Goal: Information Seeking & Learning: Learn about a topic

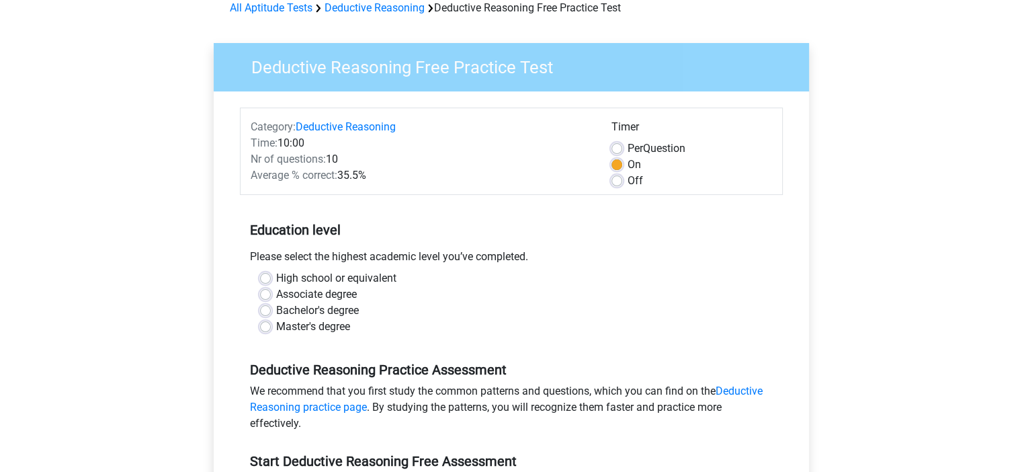
scroll to position [69, 0]
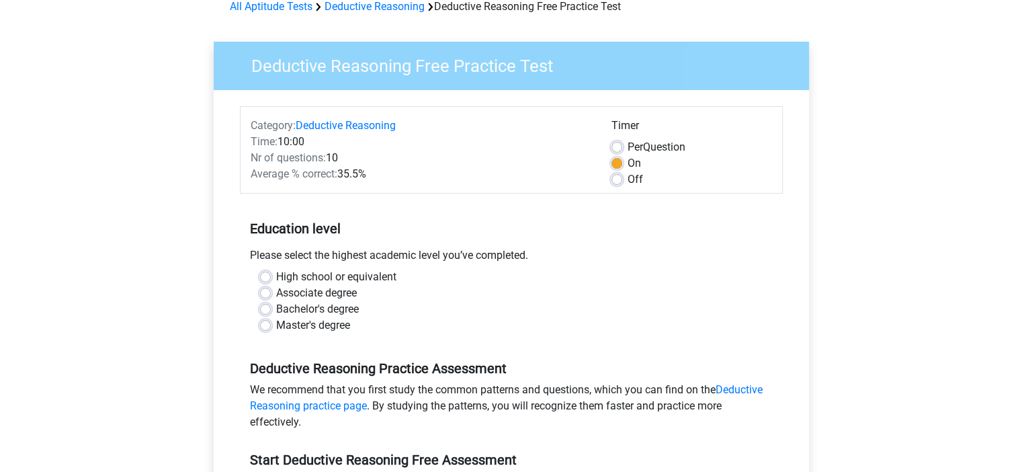
click at [276, 324] on label "Master's degree" at bounding box center [313, 325] width 74 height 16
click at [267, 324] on input "Master's degree" at bounding box center [265, 323] width 11 height 13
radio input "true"
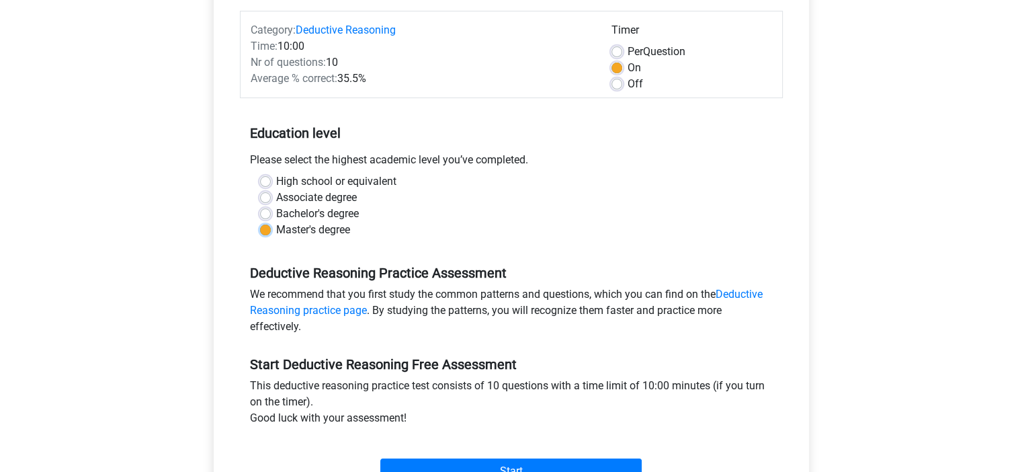
scroll to position [277, 0]
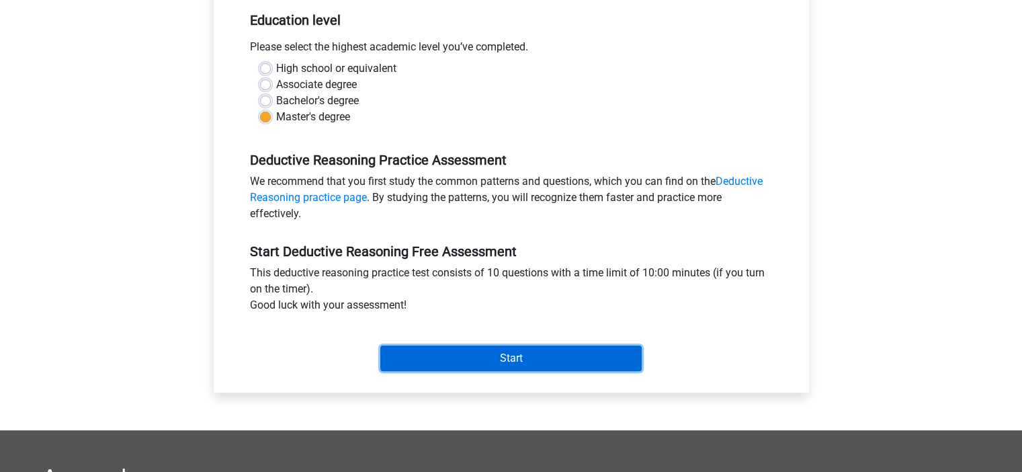
click at [506, 354] on input "Start" at bounding box center [510, 358] width 261 height 26
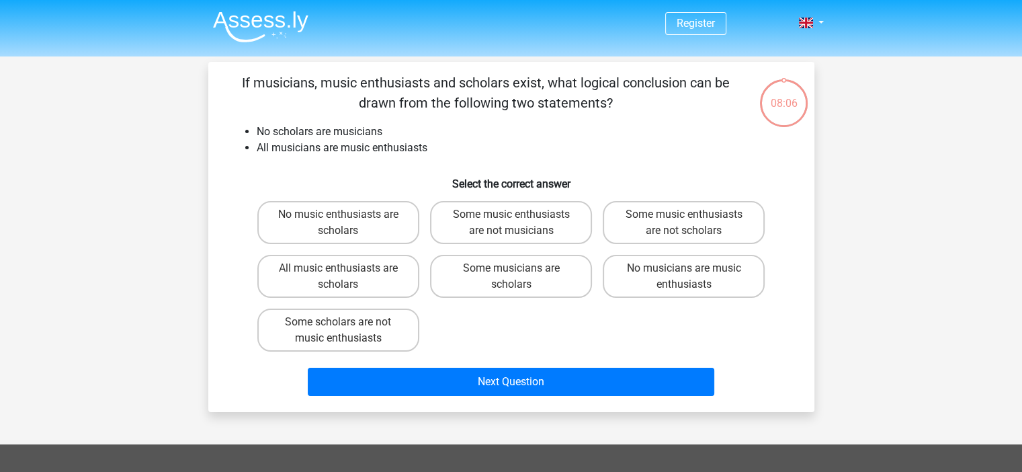
click at [516, 228] on label "Some music enthusiasts are not musicians" at bounding box center [511, 222] width 162 height 43
click at [516, 223] on input "Some music enthusiasts are not musicians" at bounding box center [514, 218] width 9 height 9
radio input "true"
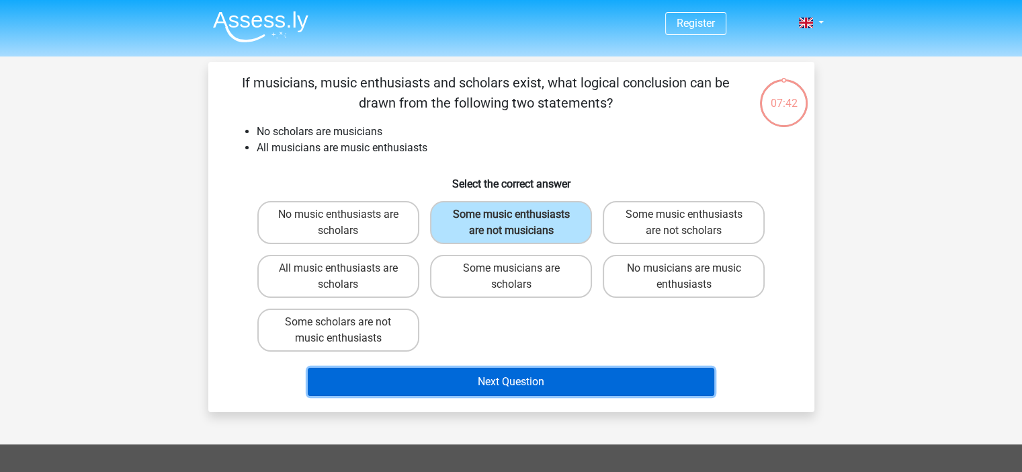
click at [349, 377] on button "Next Question" at bounding box center [511, 381] width 406 height 28
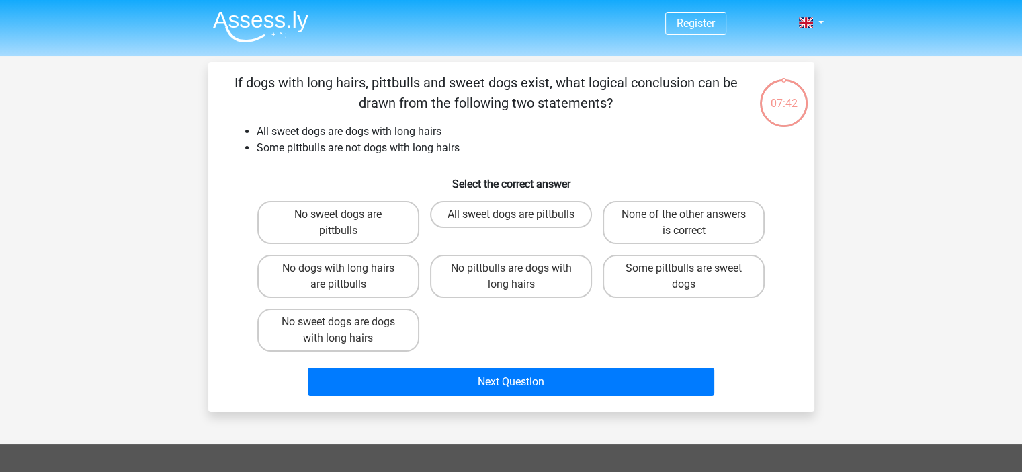
scroll to position [62, 0]
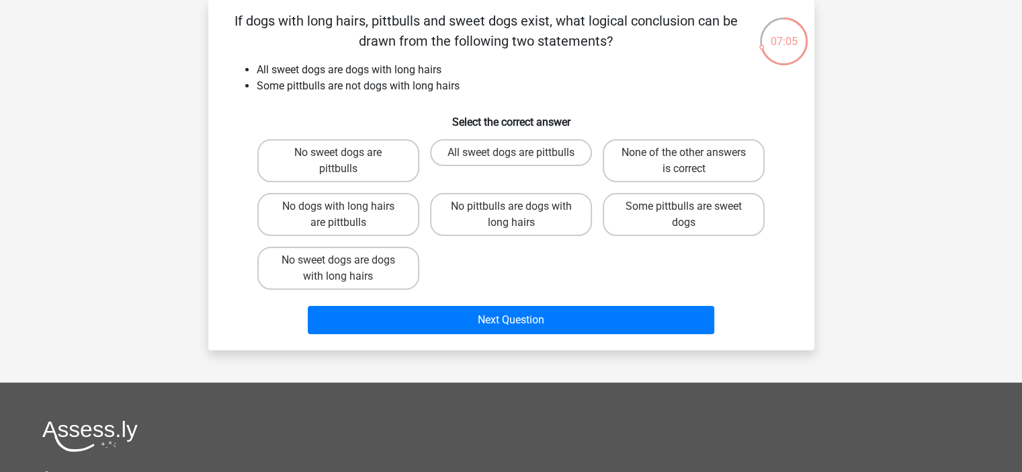
click at [676, 225] on label "Some pittbulls are sweet dogs" at bounding box center [683, 214] width 162 height 43
click at [684, 215] on input "Some pittbulls are sweet dogs" at bounding box center [688, 210] width 9 height 9
radio input "true"
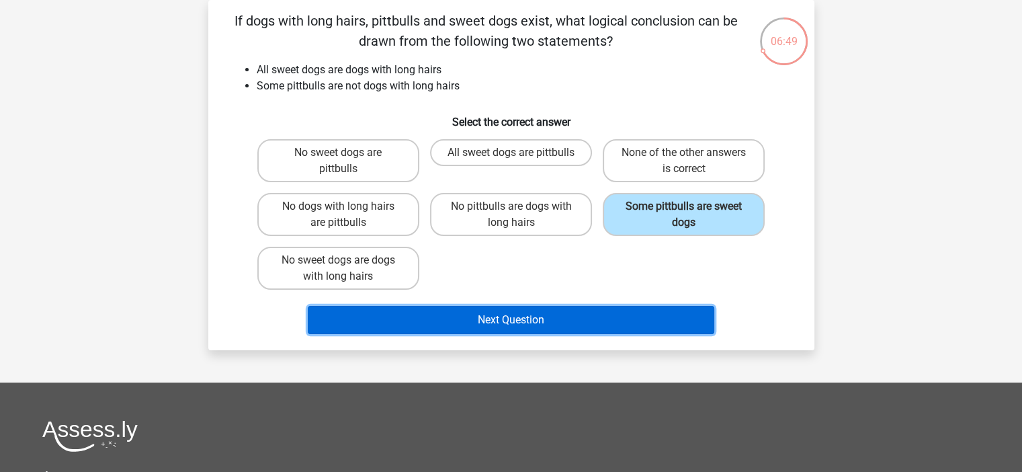
click at [645, 310] on button "Next Question" at bounding box center [511, 320] width 406 height 28
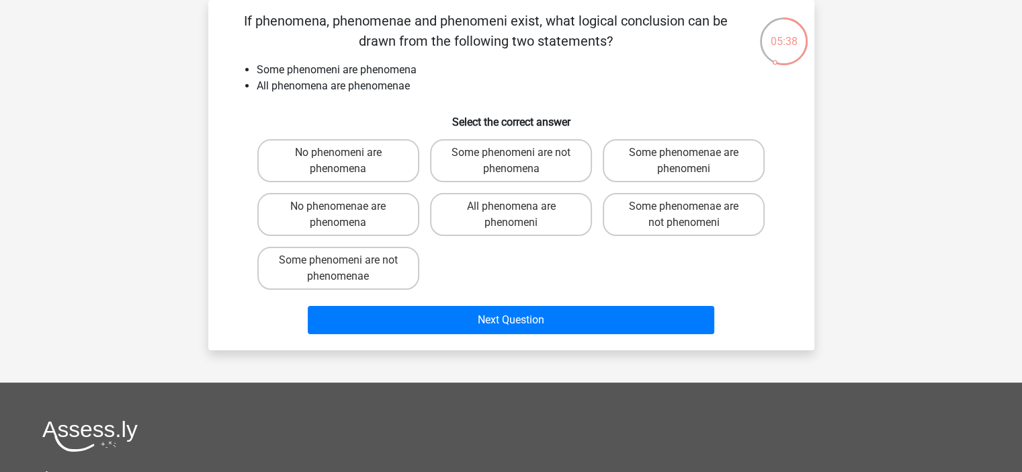
click at [361, 277] on label "Some phenomeni are not phenomenae" at bounding box center [338, 268] width 162 height 43
click at [347, 269] on input "Some phenomeni are not phenomenae" at bounding box center [342, 264] width 9 height 9
radio input "true"
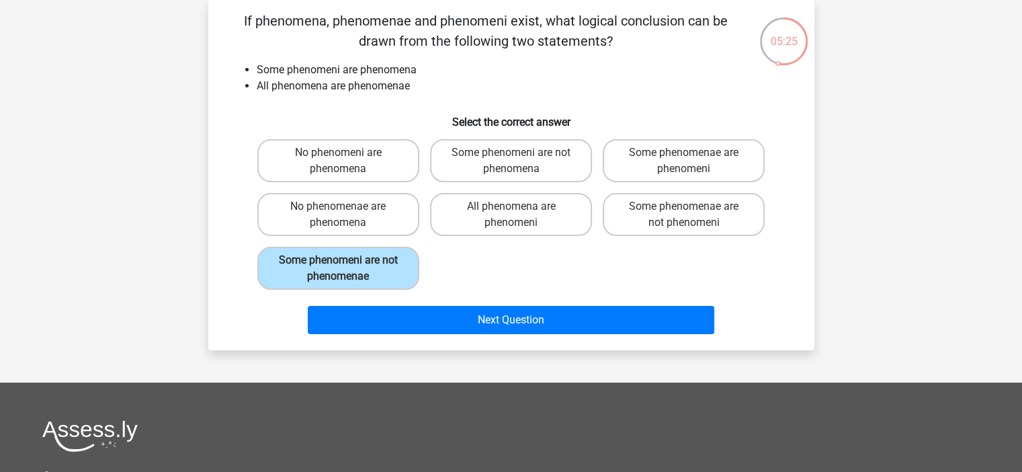
click at [524, 150] on label "Some phenomeni are not phenomena" at bounding box center [511, 160] width 162 height 43
click at [519, 152] on input "Some phenomeni are not phenomena" at bounding box center [514, 156] width 9 height 9
radio input "true"
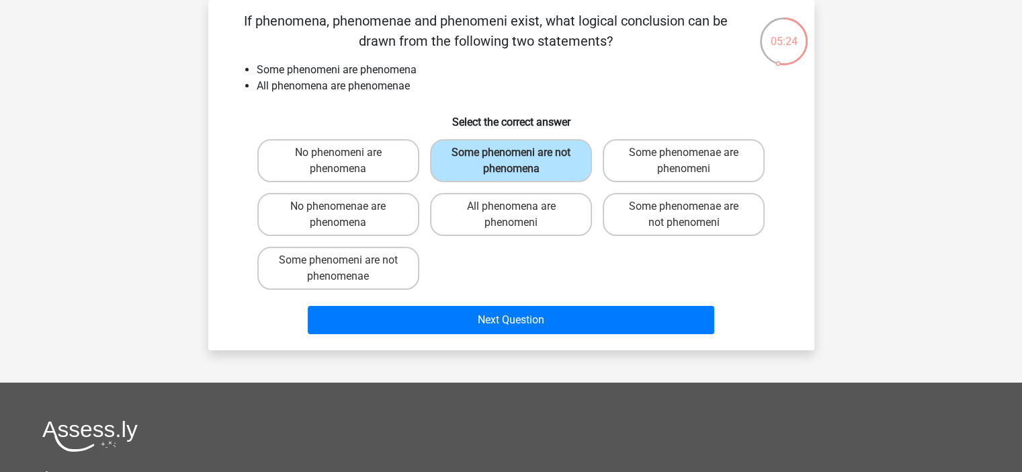
click at [341, 249] on label "Some phenomeni are not phenomenae" at bounding box center [338, 268] width 162 height 43
click at [341, 260] on input "Some phenomeni are not phenomenae" at bounding box center [342, 264] width 9 height 9
radio input "true"
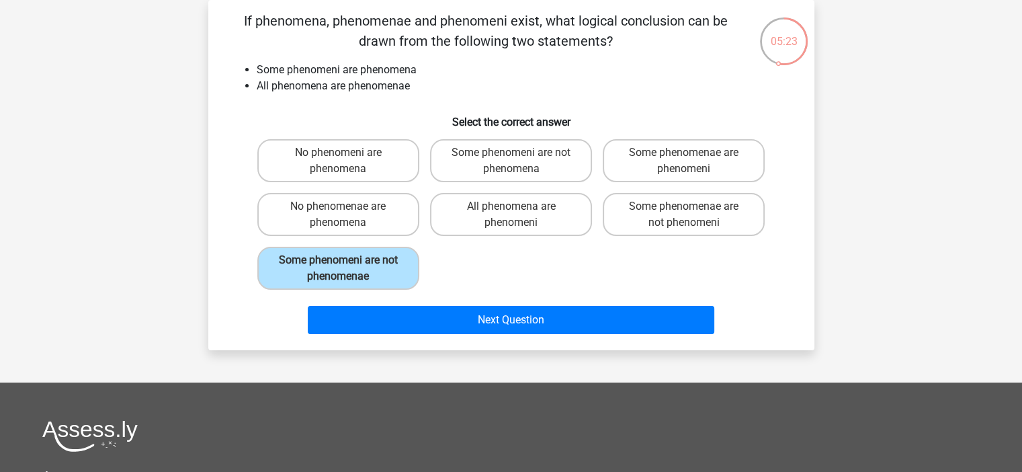
click at [515, 148] on label "Some phenomeni are not phenomena" at bounding box center [511, 160] width 162 height 43
click at [515, 152] on input "Some phenomeni are not phenomena" at bounding box center [514, 156] width 9 height 9
radio input "true"
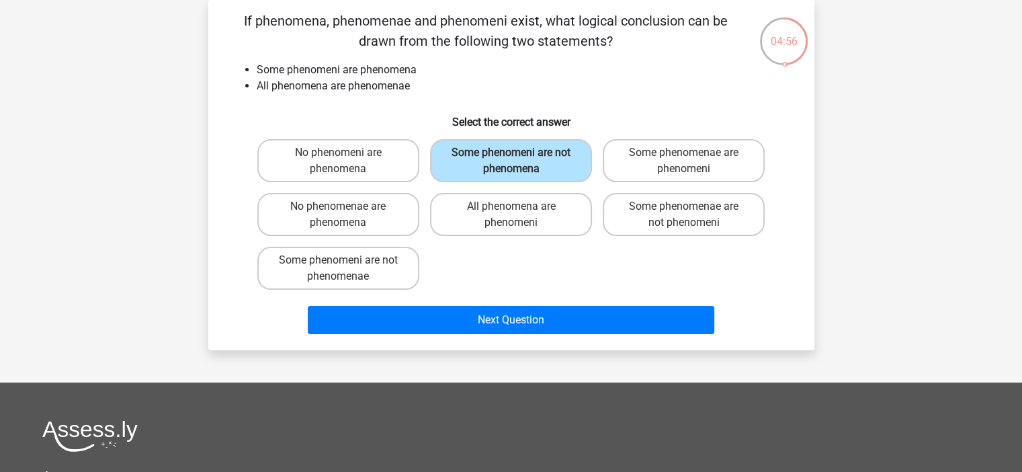
click at [670, 167] on label "Some phenomenae are phenomeni" at bounding box center [683, 160] width 162 height 43
click at [684, 161] on input "Some phenomenae are phenomeni" at bounding box center [688, 156] width 9 height 9
radio input "true"
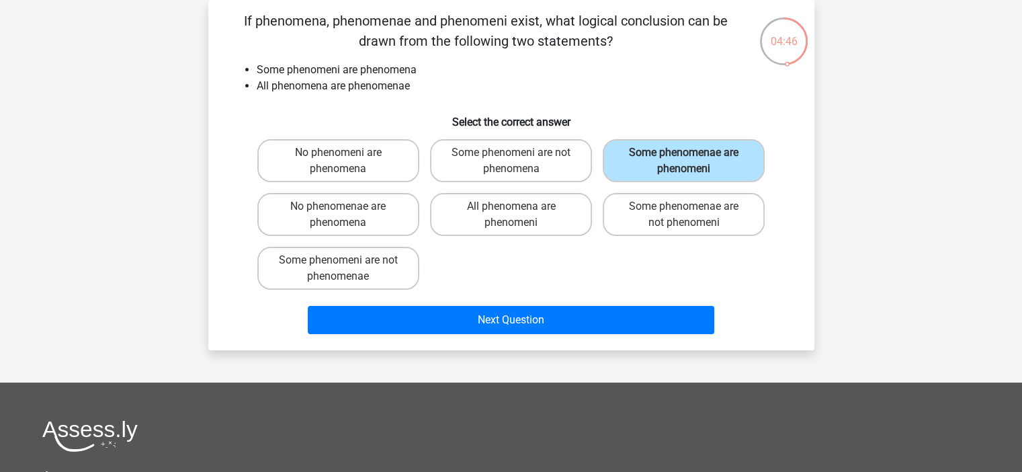
click at [682, 216] on label "Some phenomenae are not phenomeni" at bounding box center [683, 214] width 162 height 43
click at [684, 215] on input "Some phenomenae are not phenomeni" at bounding box center [688, 210] width 9 height 9
radio input "true"
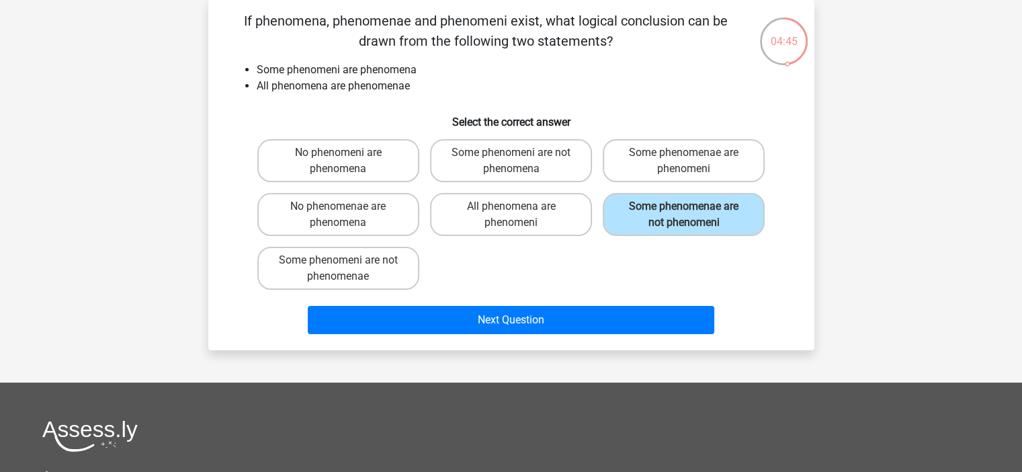
click at [731, 175] on label "Some phenomenae are phenomeni" at bounding box center [683, 160] width 162 height 43
click at [692, 161] on input "Some phenomenae are phenomeni" at bounding box center [688, 156] width 9 height 9
radio input "true"
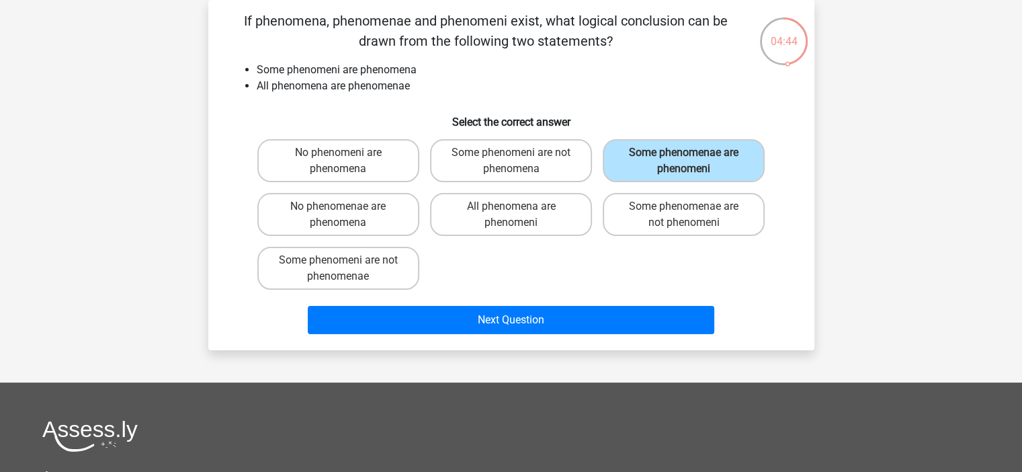
click at [695, 199] on label "Some phenomenae are not phenomeni" at bounding box center [683, 214] width 162 height 43
click at [692, 206] on input "Some phenomenae are not phenomeni" at bounding box center [688, 210] width 9 height 9
radio input "true"
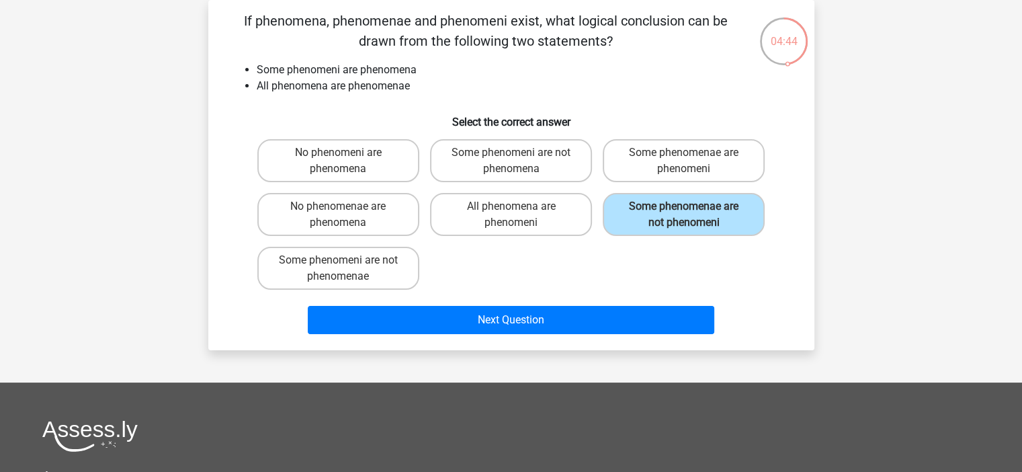
click at [530, 159] on label "Some phenomeni are not phenomena" at bounding box center [511, 160] width 162 height 43
click at [519, 159] on input "Some phenomeni are not phenomena" at bounding box center [514, 156] width 9 height 9
radio input "true"
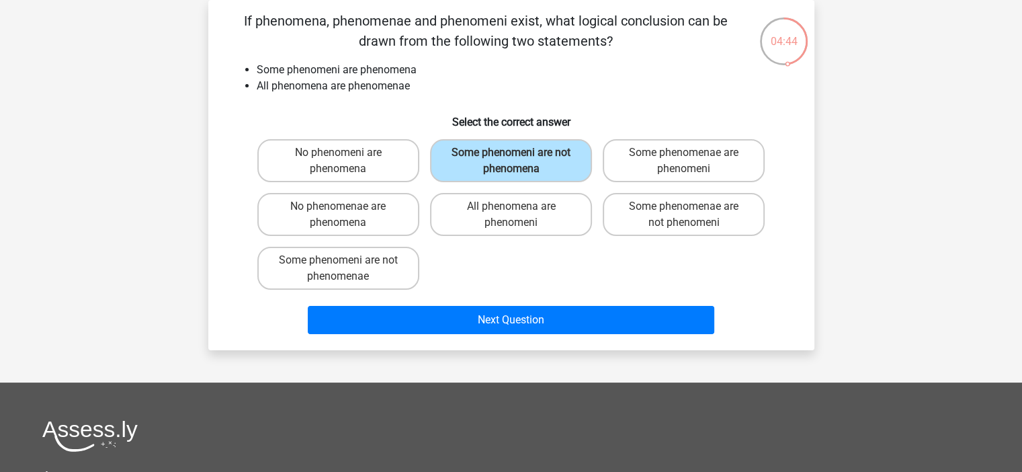
click at [376, 281] on label "Some phenomeni are not phenomenae" at bounding box center [338, 268] width 162 height 43
click at [347, 269] on input "Some phenomeni are not phenomenae" at bounding box center [342, 264] width 9 height 9
radio input "true"
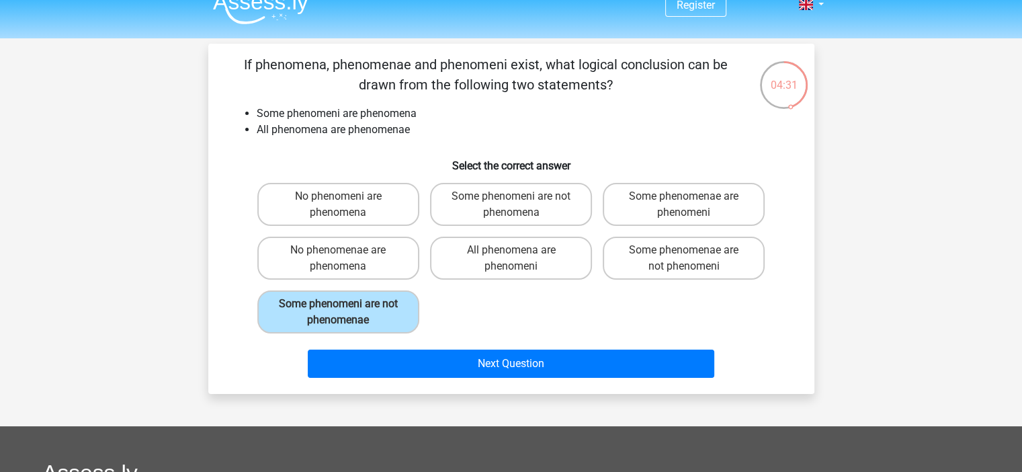
scroll to position [0, 0]
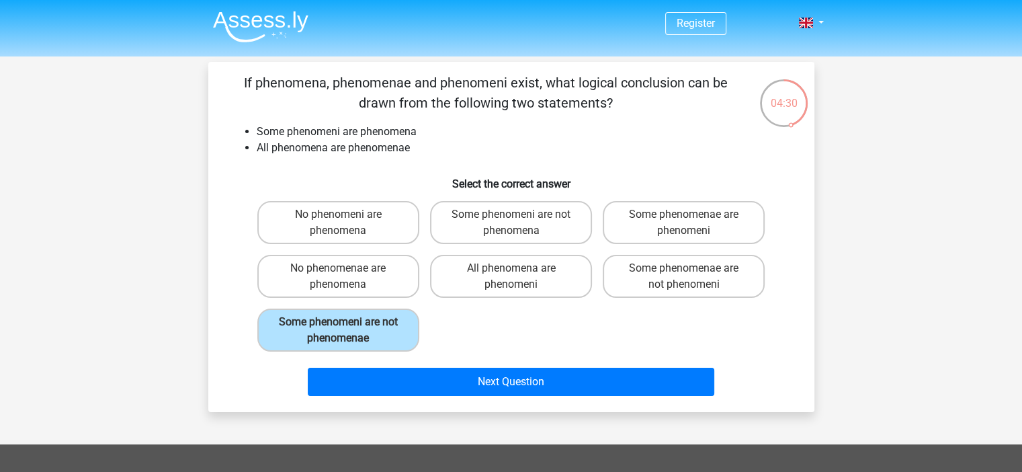
click at [658, 306] on div "No phenomeni are phenomena Some phenomeni are not phenomena Some phenomenae are…" at bounding box center [511, 275] width 519 height 161
click at [700, 283] on label "Some phenomenae are not phenomeni" at bounding box center [683, 276] width 162 height 43
click at [692, 277] on input "Some phenomenae are not phenomeni" at bounding box center [688, 272] width 9 height 9
radio input "true"
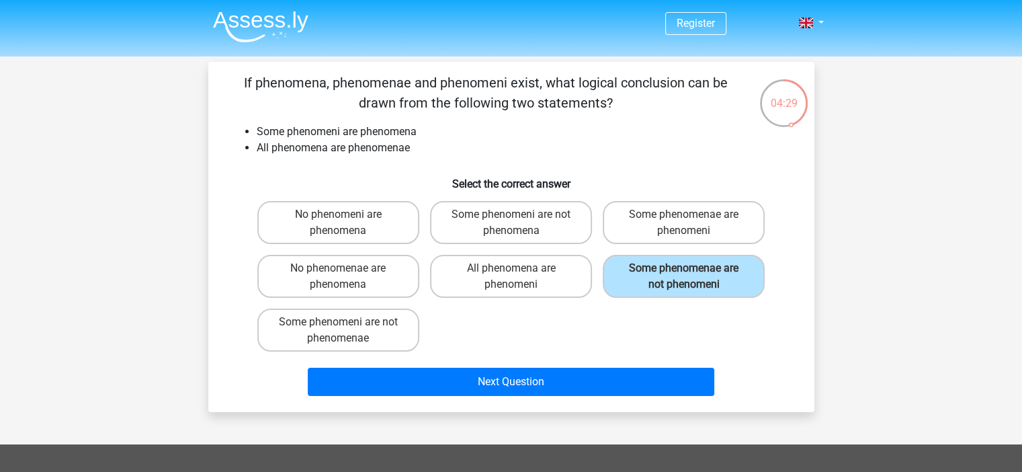
click at [705, 216] on label "Some phenomenae are phenomeni" at bounding box center [683, 222] width 162 height 43
click at [692, 216] on input "Some phenomenae are phenomeni" at bounding box center [688, 218] width 9 height 9
radio input "true"
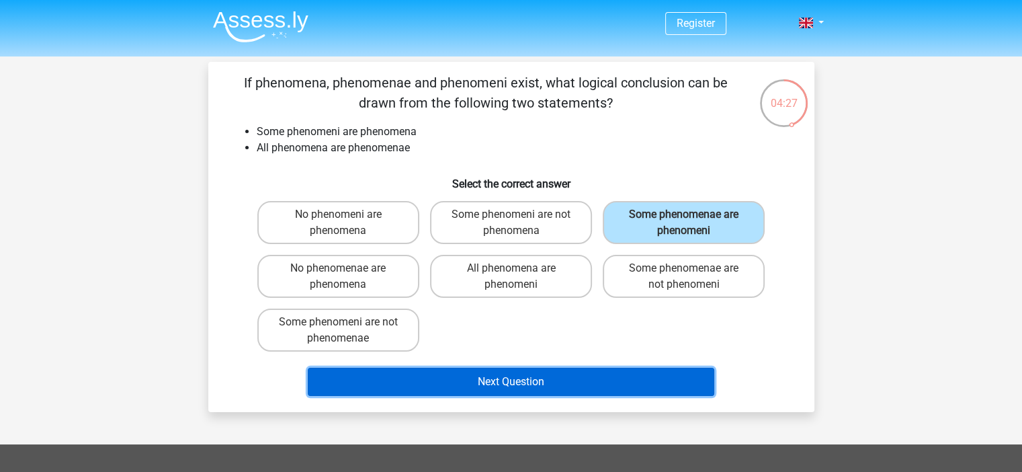
click at [557, 377] on button "Next Question" at bounding box center [511, 381] width 406 height 28
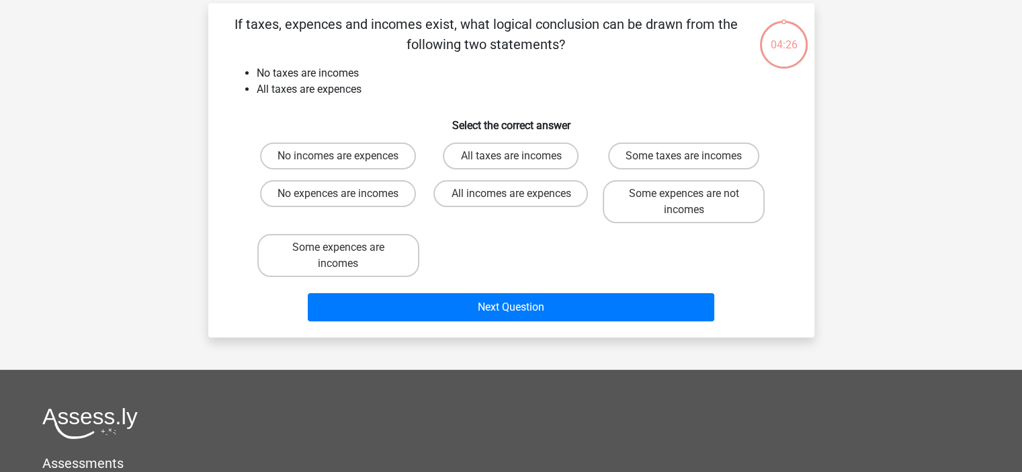
scroll to position [62, 0]
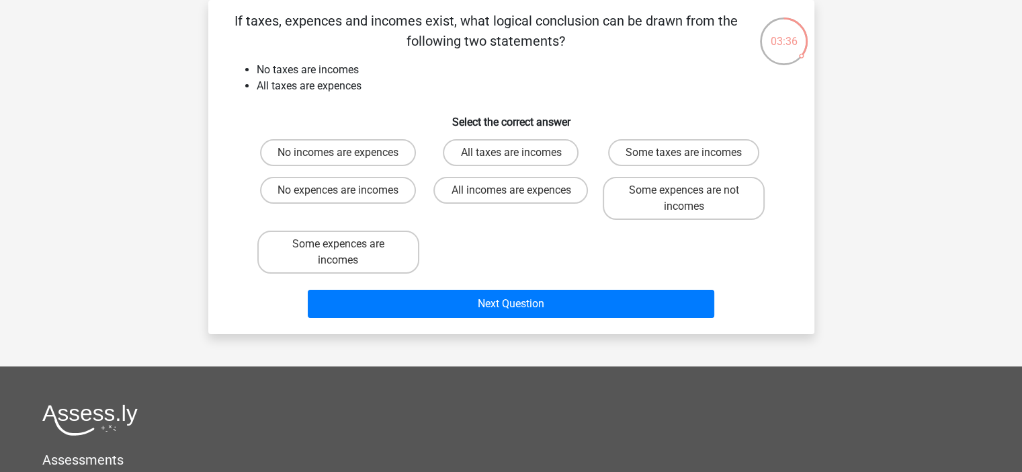
click at [365, 247] on label "Some expences are incomes" at bounding box center [338, 251] width 162 height 43
click at [347, 247] on input "Some expences are incomes" at bounding box center [342, 248] width 9 height 9
radio input "true"
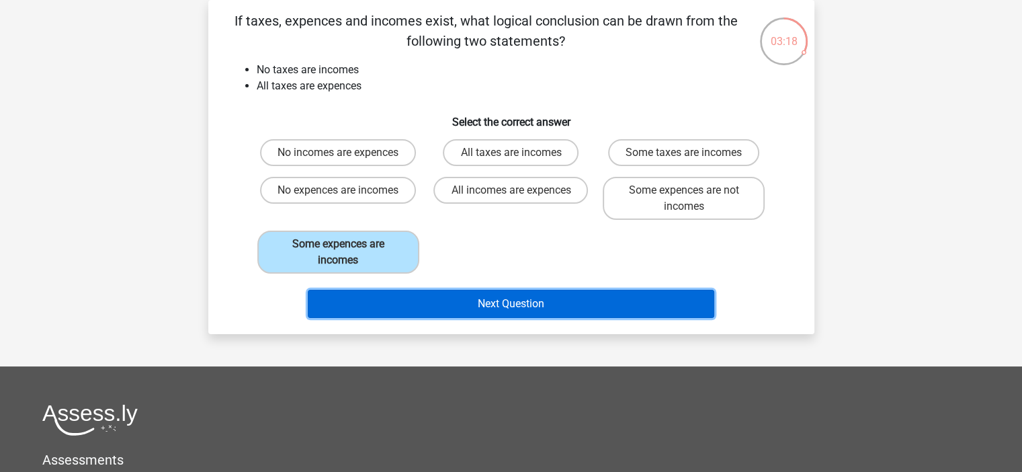
click at [453, 302] on button "Next Question" at bounding box center [511, 303] width 406 height 28
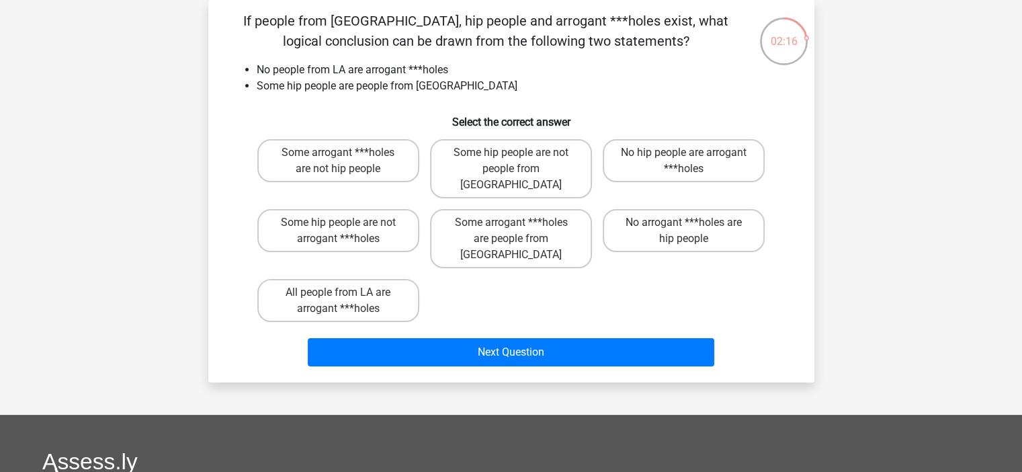
click at [373, 279] on label "All people from LA are arrogant ***holes" at bounding box center [338, 300] width 162 height 43
click at [347, 292] on input "All people from LA are arrogant ***holes" at bounding box center [342, 296] width 9 height 9
radio input "true"
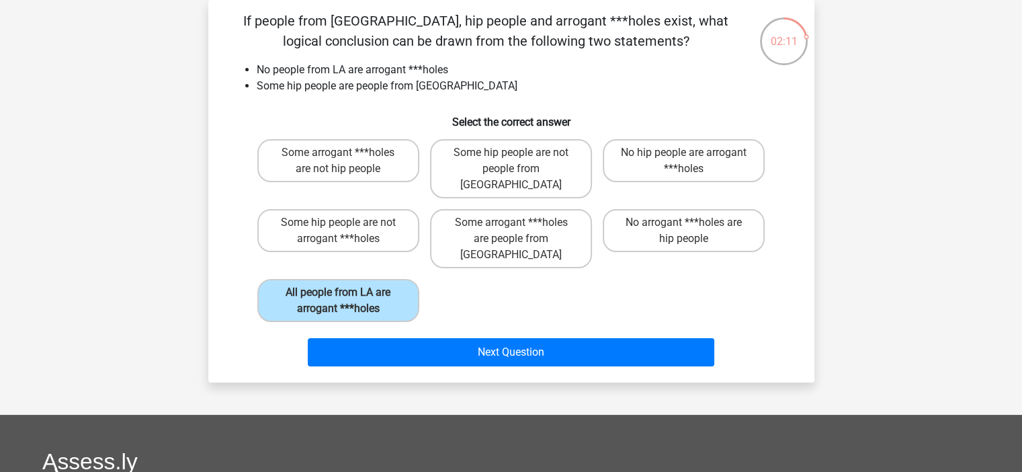
click at [368, 216] on label "Some hip people are not arrogant ***holes" at bounding box center [338, 230] width 162 height 43
click at [347, 222] on input "Some hip people are not arrogant ***holes" at bounding box center [342, 226] width 9 height 9
radio input "true"
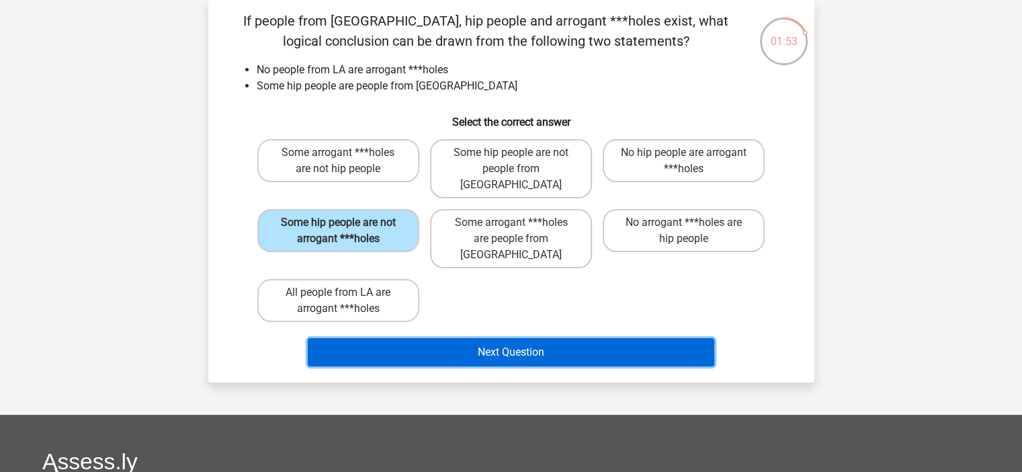
click at [441, 338] on button "Next Question" at bounding box center [511, 352] width 406 height 28
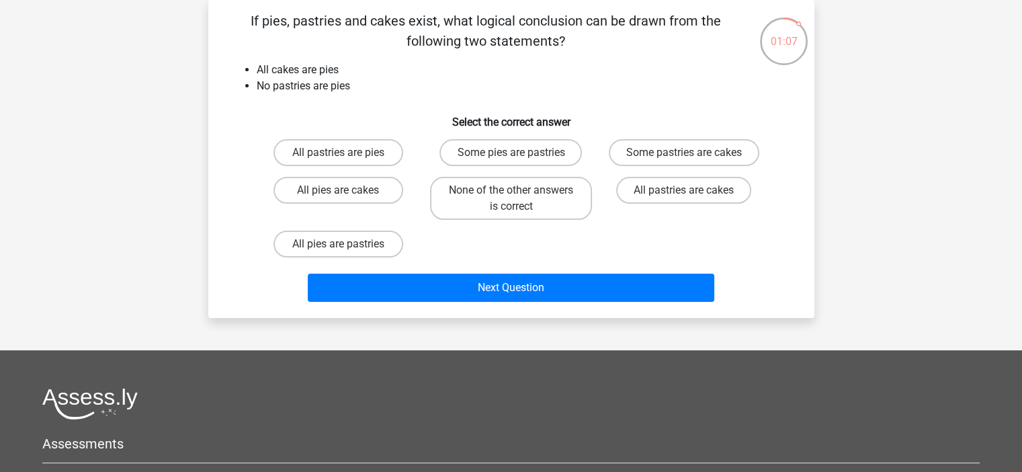
click at [537, 201] on label "None of the other answers is correct" at bounding box center [511, 198] width 162 height 43
click at [519, 199] on input "None of the other answers is correct" at bounding box center [514, 194] width 9 height 9
radio input "true"
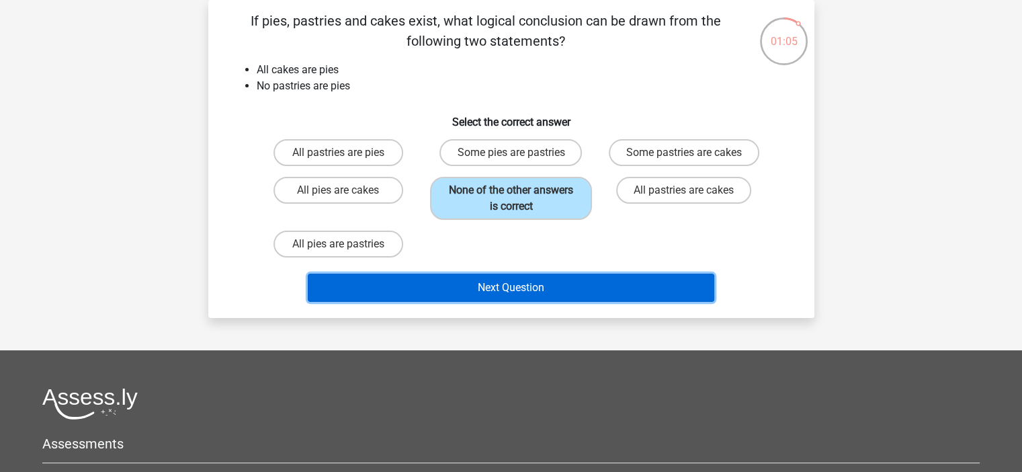
click at [547, 284] on button "Next Question" at bounding box center [511, 287] width 406 height 28
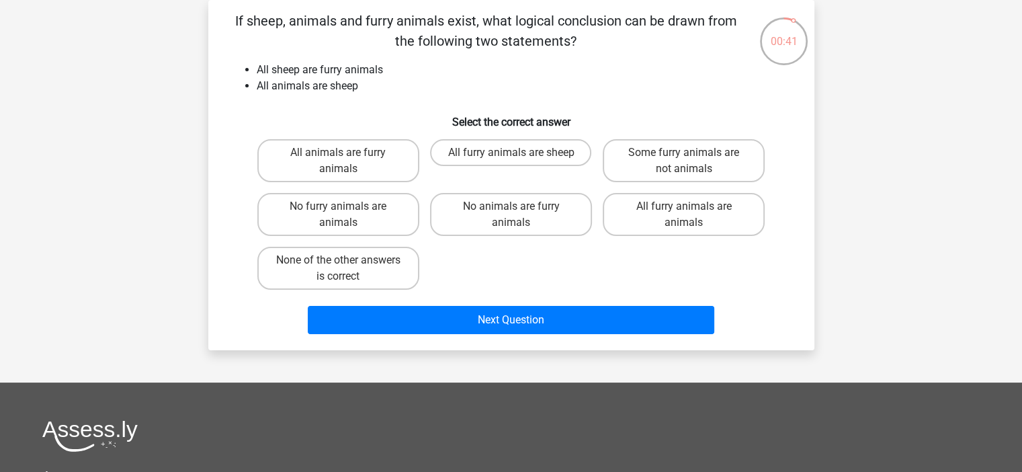
click at [333, 173] on label "All animals are furry animals" at bounding box center [338, 160] width 162 height 43
click at [338, 161] on input "All animals are furry animals" at bounding box center [342, 156] width 9 height 9
radio input "true"
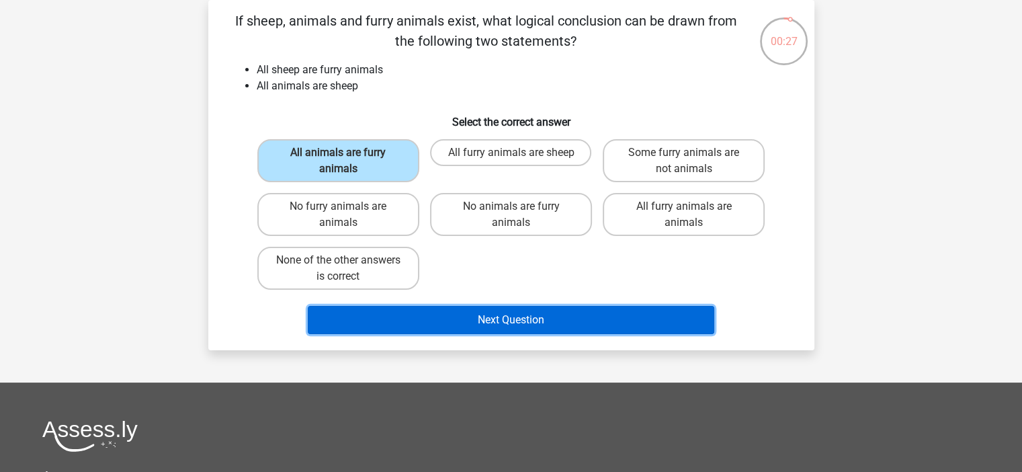
click at [560, 315] on button "Next Question" at bounding box center [511, 320] width 406 height 28
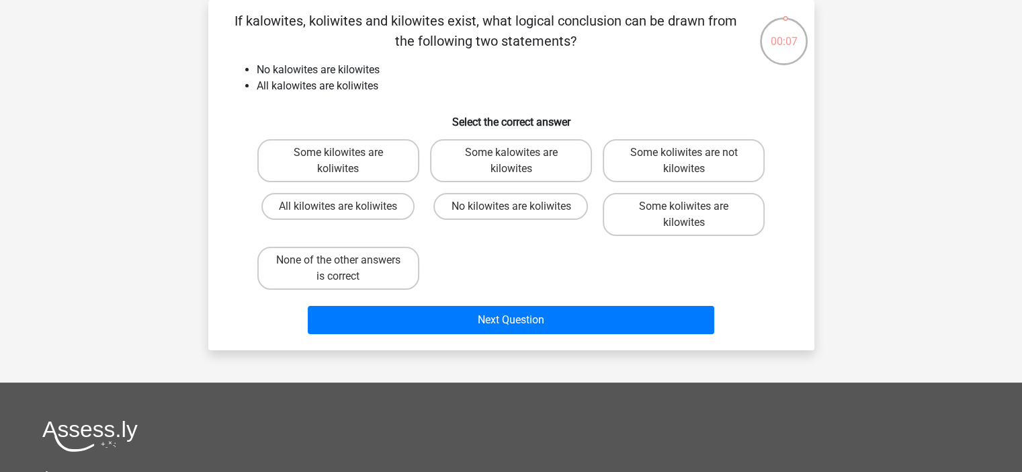
click at [394, 254] on label "None of the other answers is correct" at bounding box center [338, 268] width 162 height 43
click at [347, 260] on input "None of the other answers is correct" at bounding box center [342, 264] width 9 height 9
radio input "true"
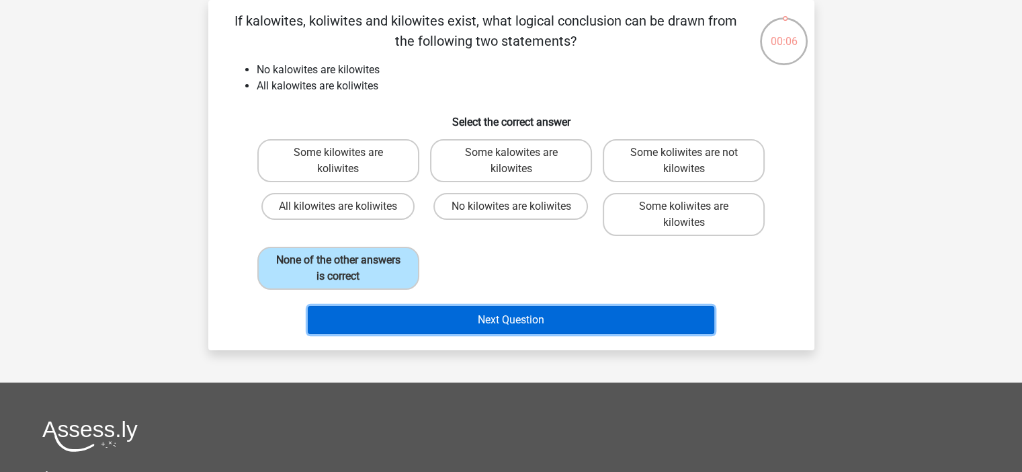
click at [393, 318] on button "Next Question" at bounding box center [511, 320] width 406 height 28
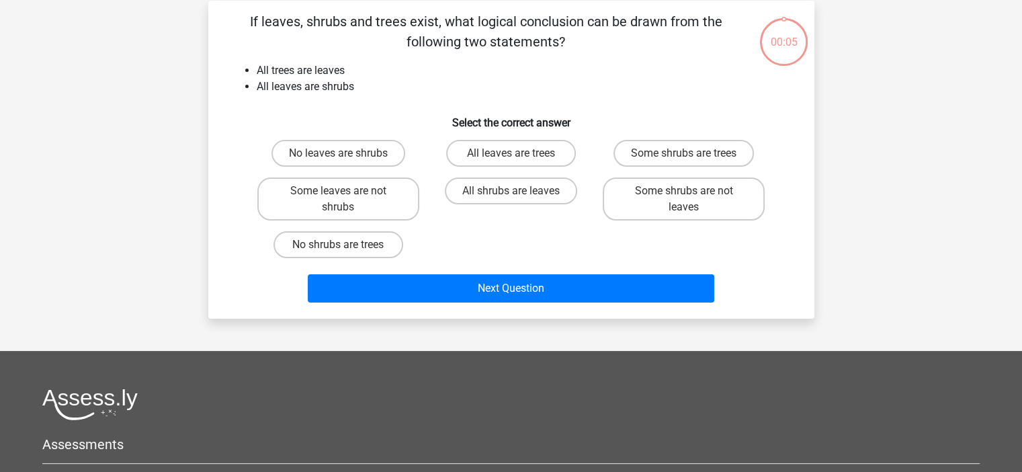
scroll to position [0, 0]
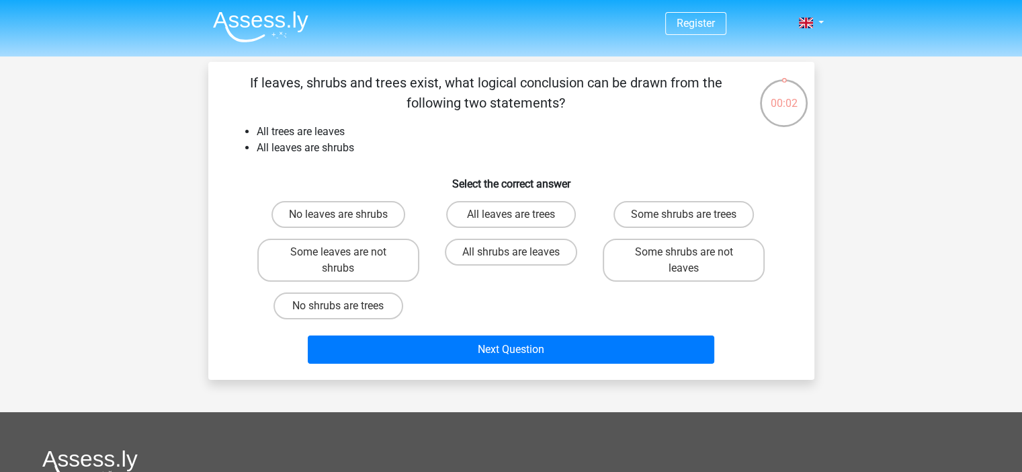
click at [382, 226] on label "No leaves are shrubs" at bounding box center [338, 214] width 134 height 27
click at [347, 223] on input "No leaves are shrubs" at bounding box center [342, 218] width 9 height 9
radio input "true"
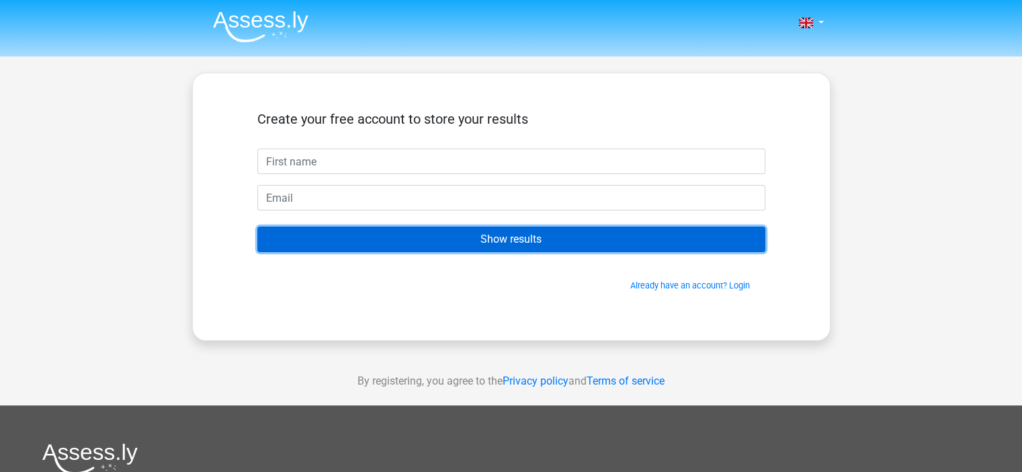
click at [586, 238] on input "Show results" at bounding box center [511, 239] width 508 height 26
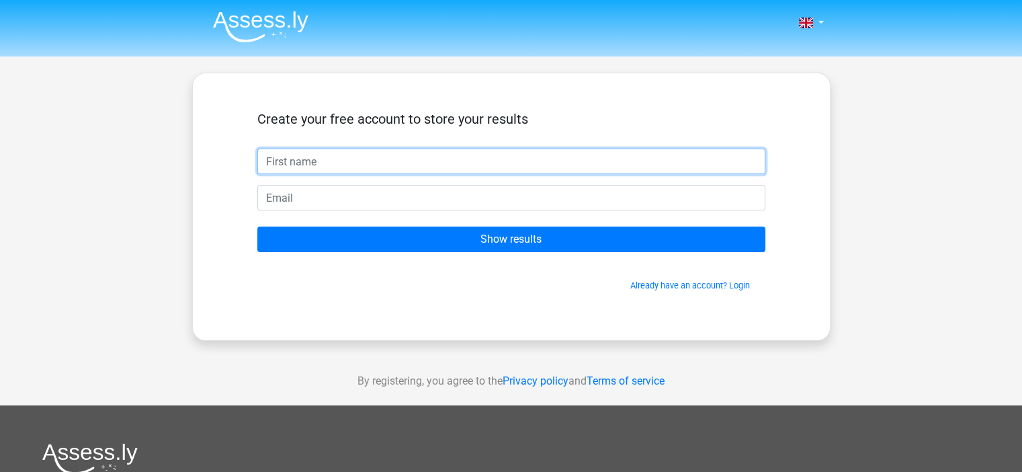
click at [508, 154] on input "text" at bounding box center [511, 161] width 508 height 26
type input ","
click at [508, 154] on input "max.willis1111" at bounding box center [511, 161] width 508 height 26
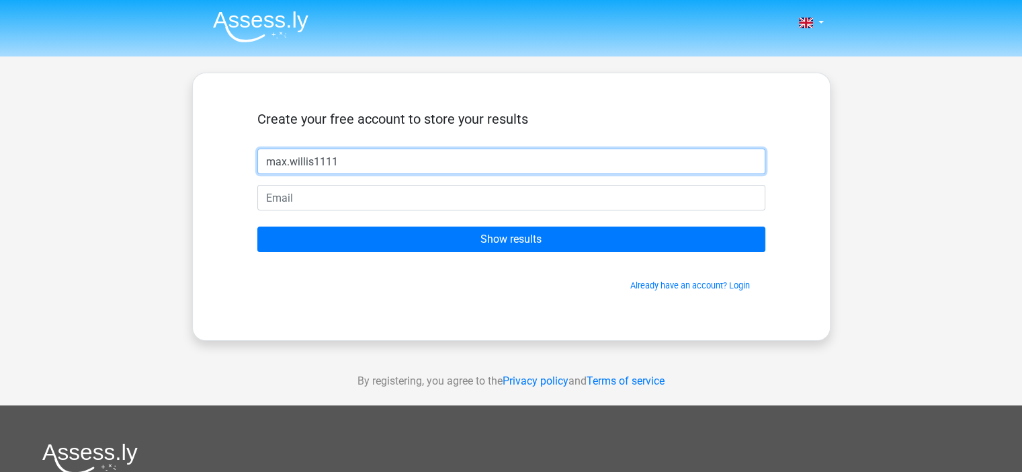
click at [508, 154] on input "max.willis1111" at bounding box center [511, 161] width 508 height 26
type input "[EMAIL_ADDRESS][DOMAIN_NAME]"
drag, startPoint x: 508, startPoint y: 154, endPoint x: 234, endPoint y: 133, distance: 274.2
click at [234, 133] on div "Create your free account to store your results max.willis1111@gmail.com Show re…" at bounding box center [511, 206] width 572 height 202
type input "max"
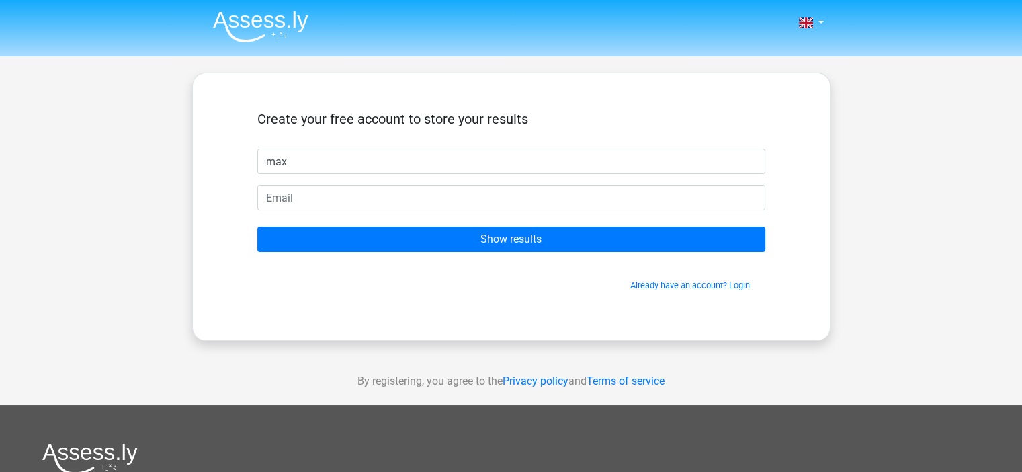
click at [332, 211] on form "Create your free account to store your results max Show results Already have an…" at bounding box center [511, 201] width 508 height 181
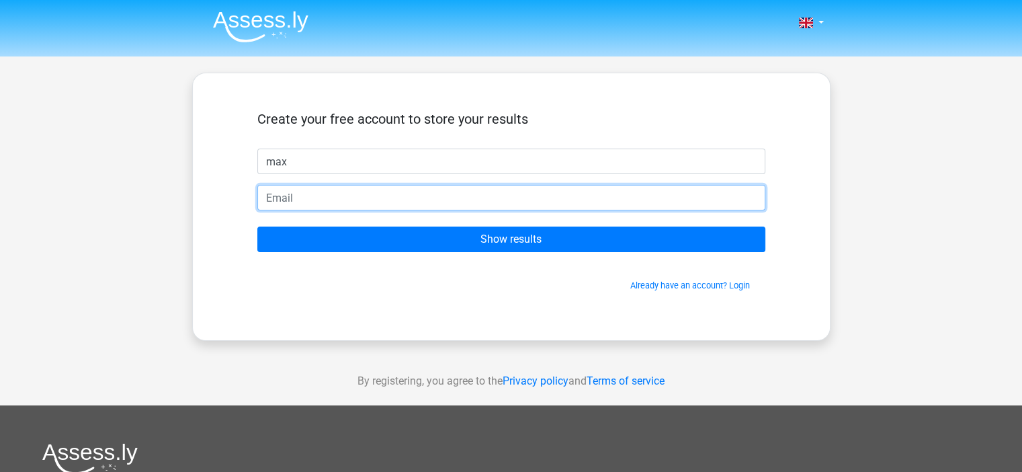
click at [355, 193] on input "email" at bounding box center [511, 198] width 508 height 26
paste input "[EMAIL_ADDRESS][DOMAIN_NAME]"
type input "[EMAIL_ADDRESS][DOMAIN_NAME]"
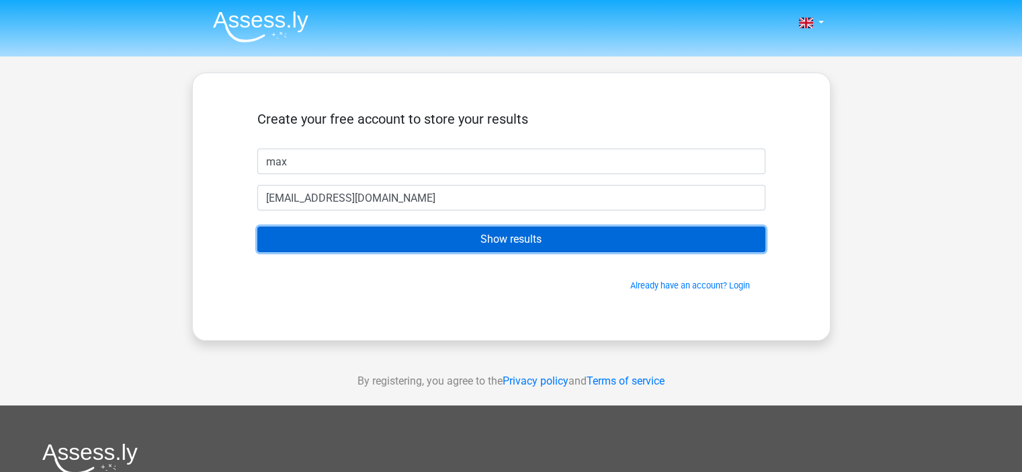
click at [472, 251] on input "Show results" at bounding box center [511, 239] width 508 height 26
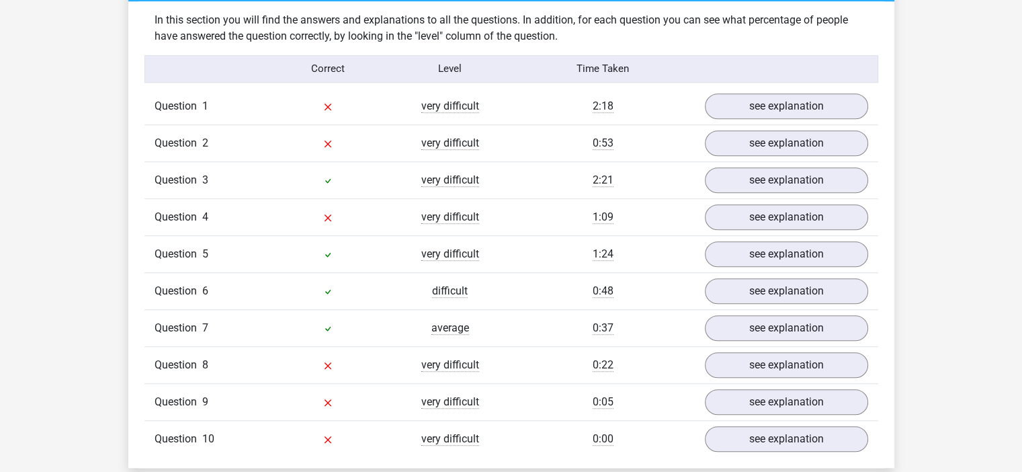
scroll to position [1044, 0]
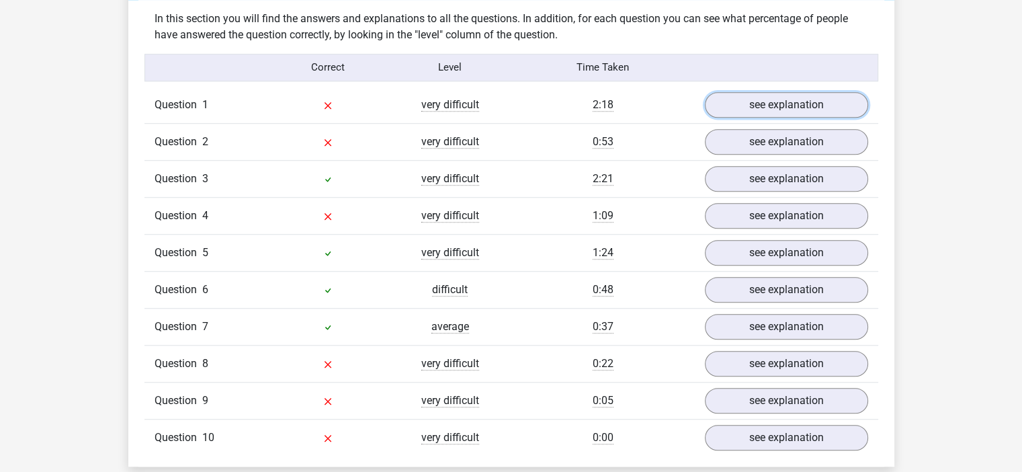
click at [748, 102] on link "see explanation" at bounding box center [786, 105] width 163 height 26
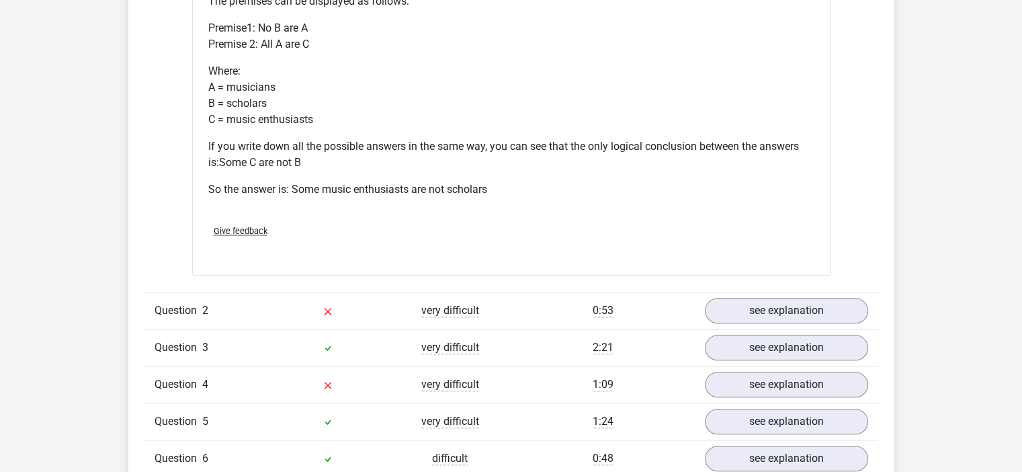
scroll to position [1439, 0]
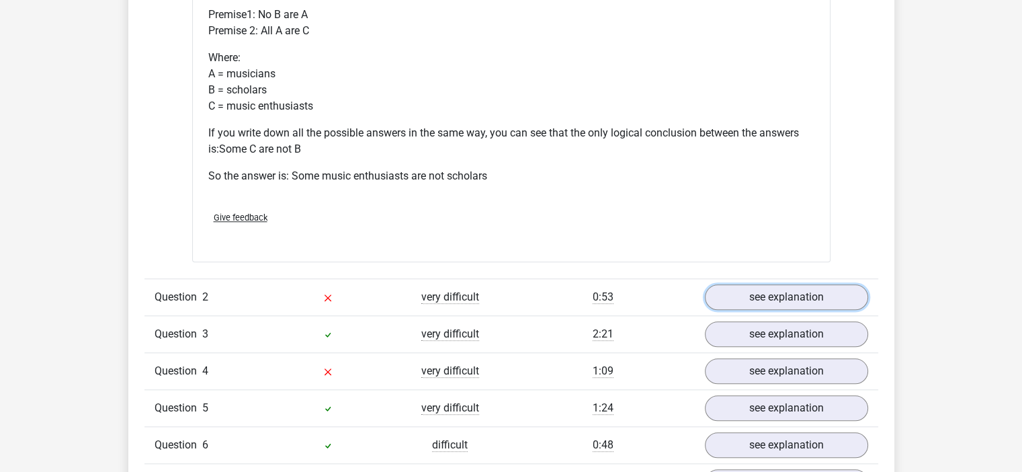
click at [819, 296] on link "see explanation" at bounding box center [786, 297] width 163 height 26
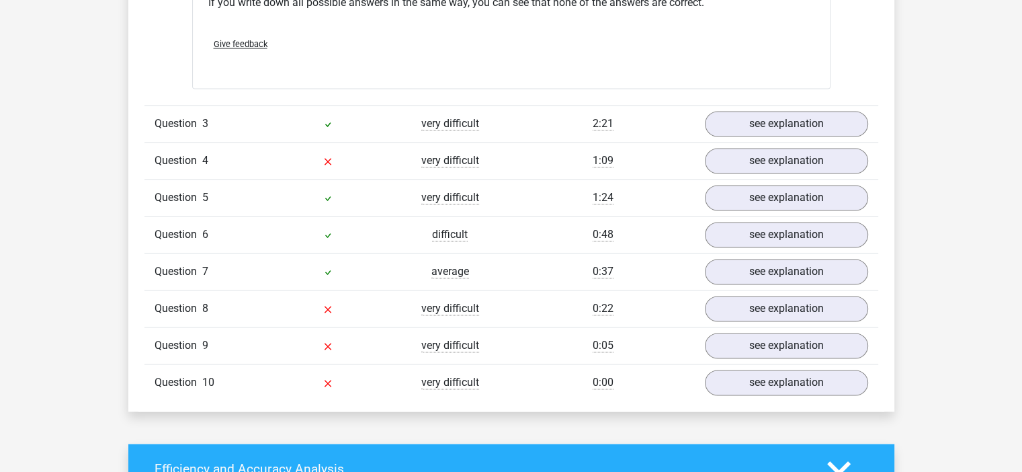
scroll to position [2168, 0]
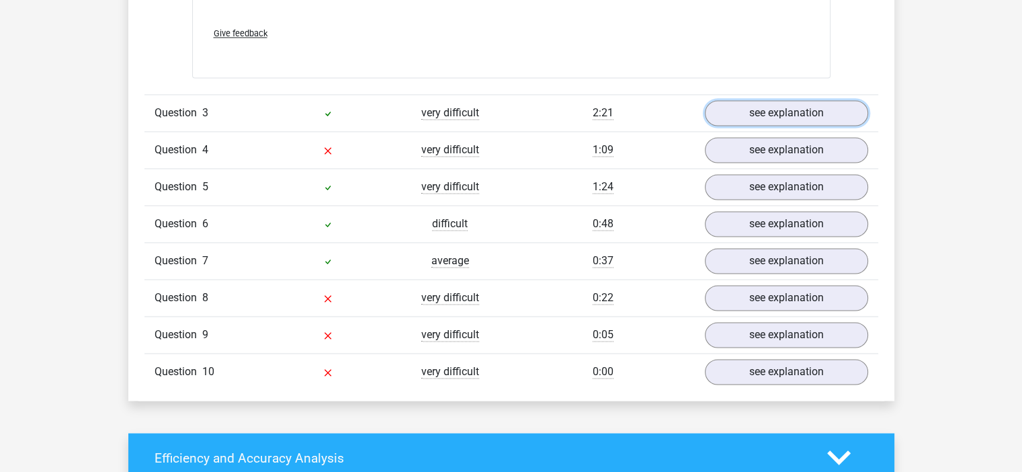
click at [775, 117] on link "see explanation" at bounding box center [786, 113] width 163 height 26
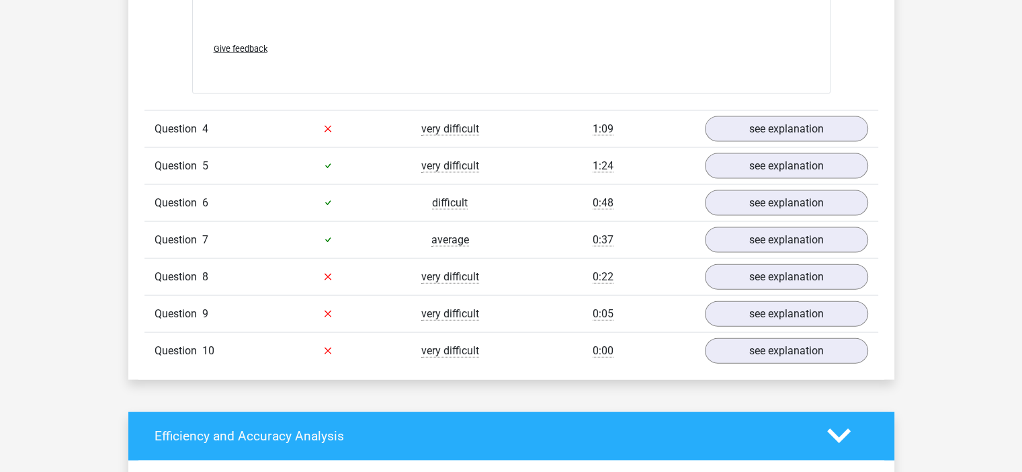
scroll to position [2931, 0]
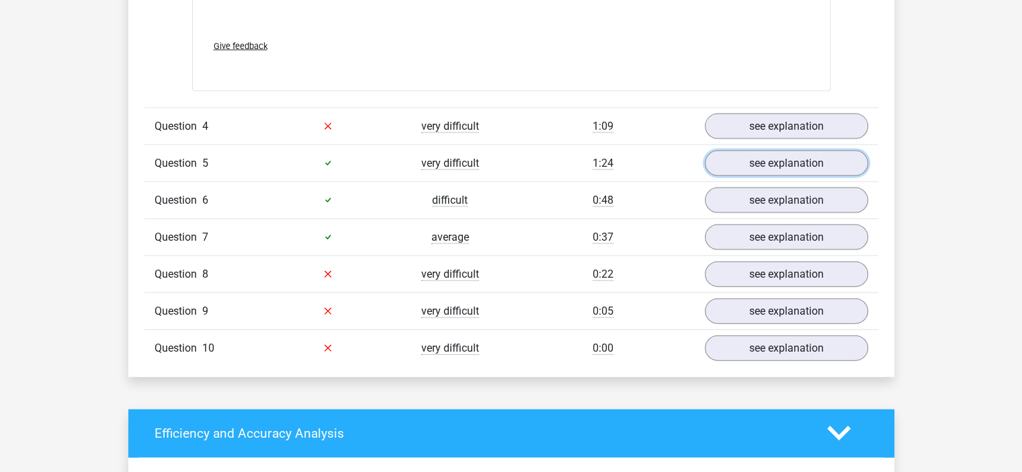
click at [764, 157] on link "see explanation" at bounding box center [786, 163] width 163 height 26
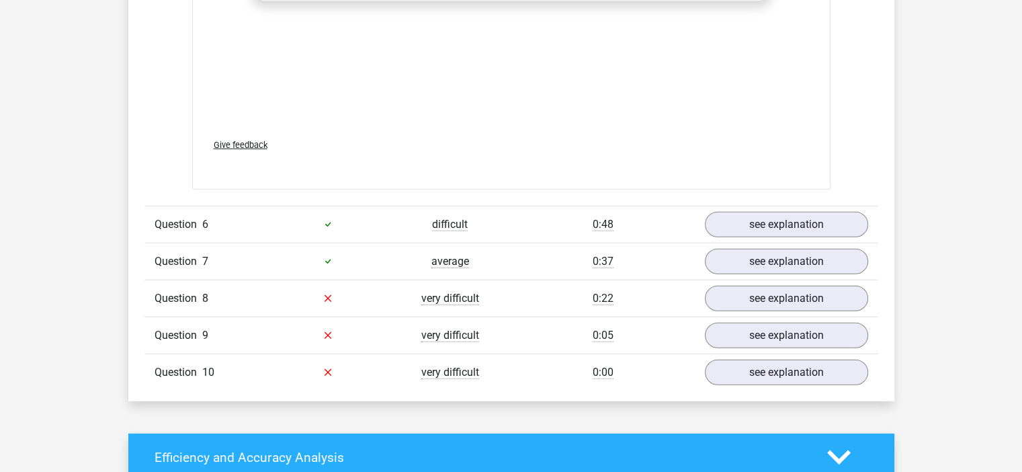
scroll to position [3663, 0]
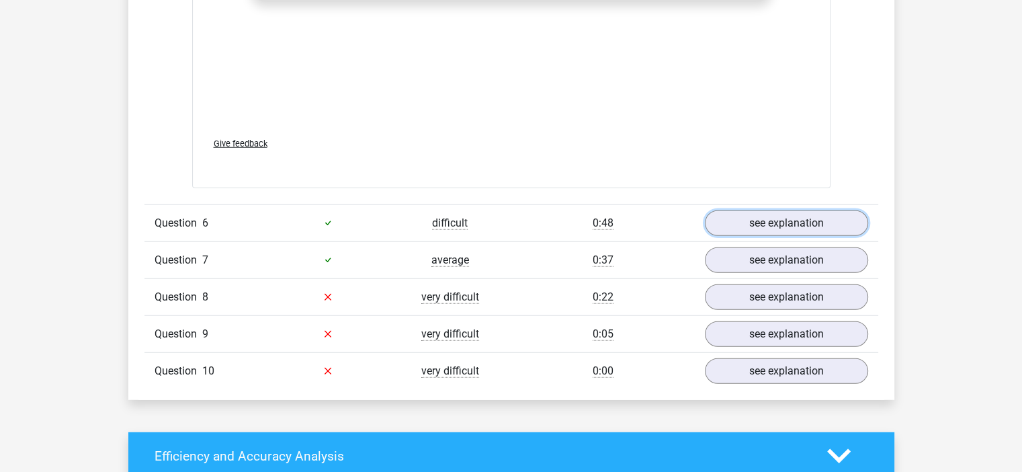
click at [793, 224] on link "see explanation" at bounding box center [786, 223] width 163 height 26
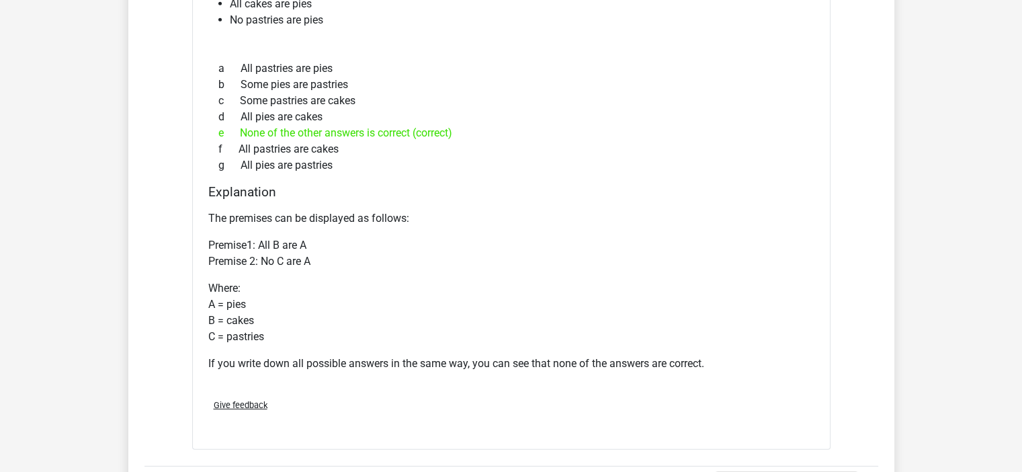
scroll to position [4049, 0]
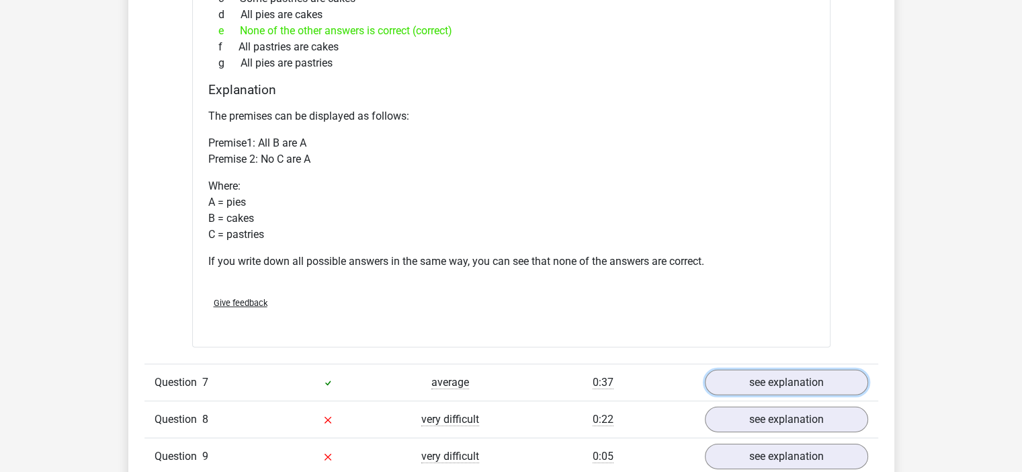
click at [777, 378] on link "see explanation" at bounding box center [786, 382] width 163 height 26
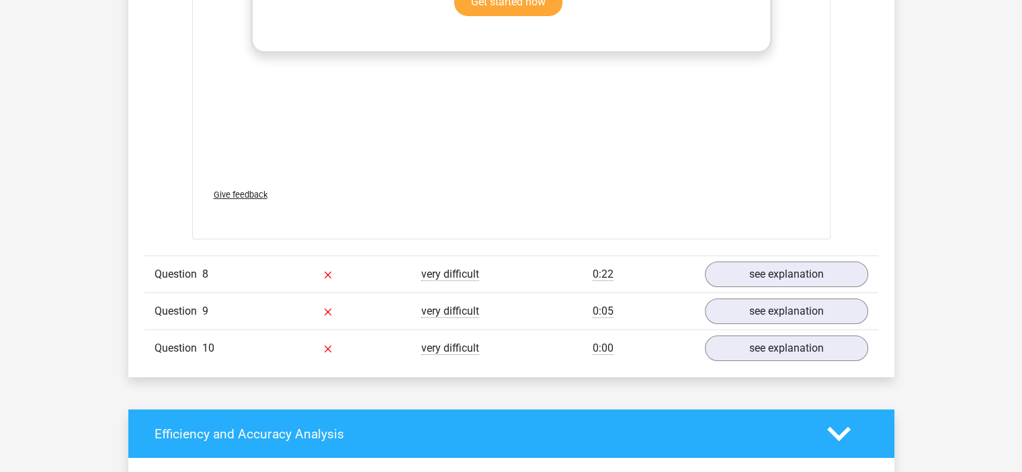
scroll to position [4934, 0]
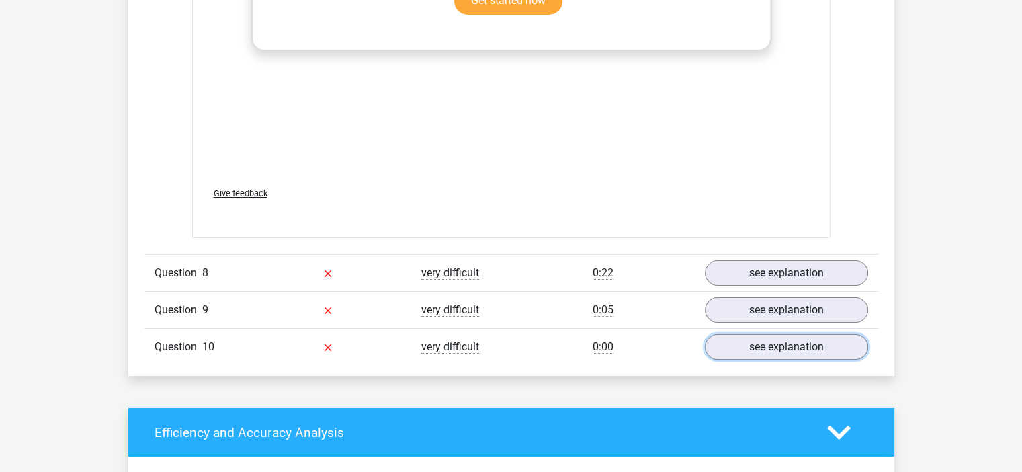
click at [770, 342] on link "see explanation" at bounding box center [786, 347] width 163 height 26
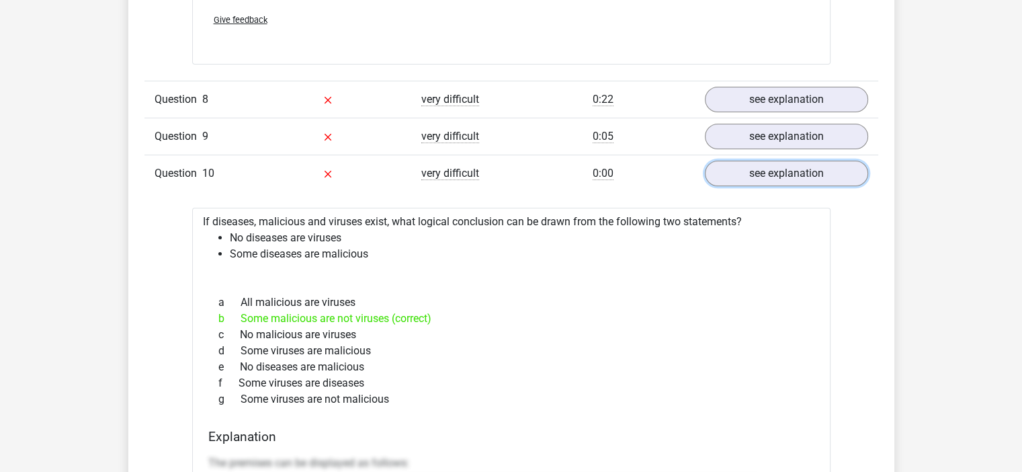
scroll to position [5107, 0]
